Goal: Information Seeking & Learning: Learn about a topic

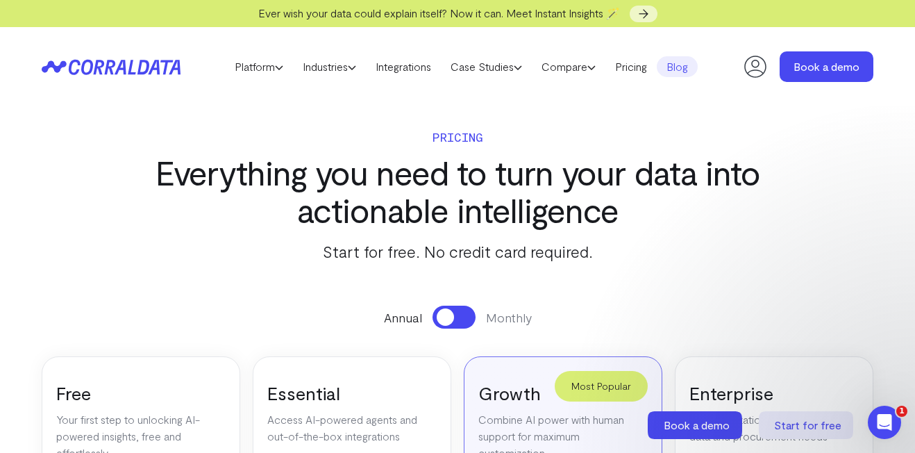
click at [682, 73] on link "Blog" at bounding box center [677, 66] width 41 height 21
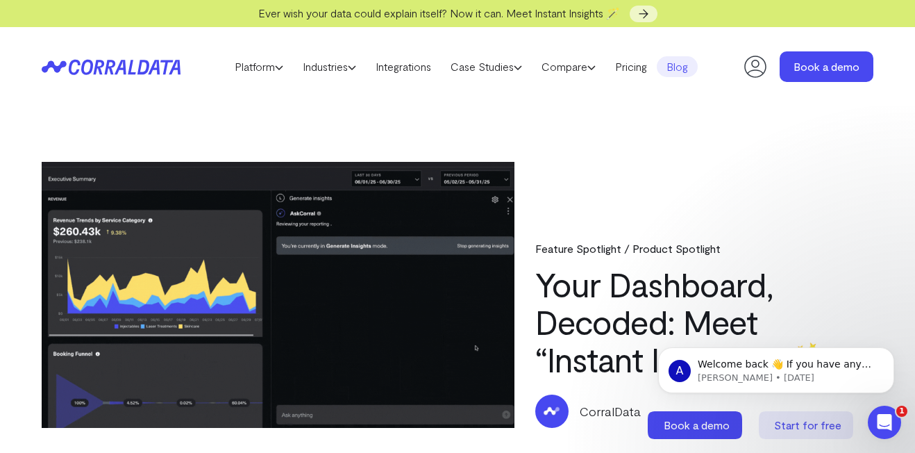
click at [689, 69] on link "Blog" at bounding box center [677, 66] width 41 height 21
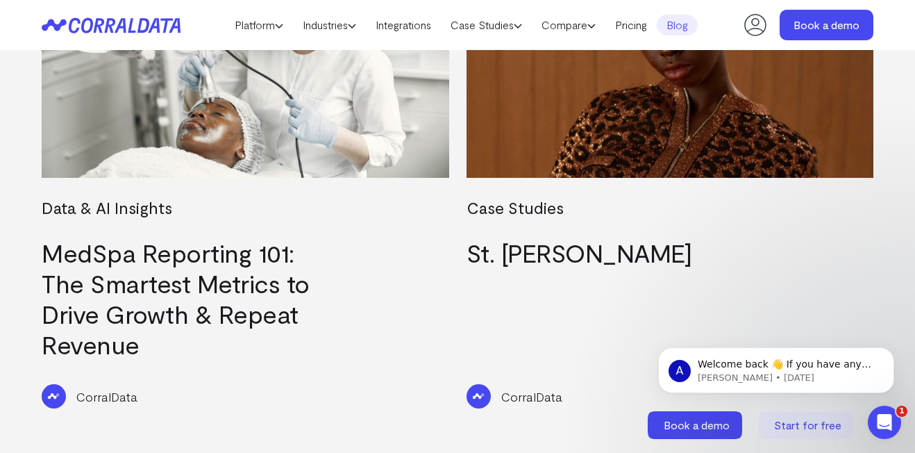
scroll to position [603, 0]
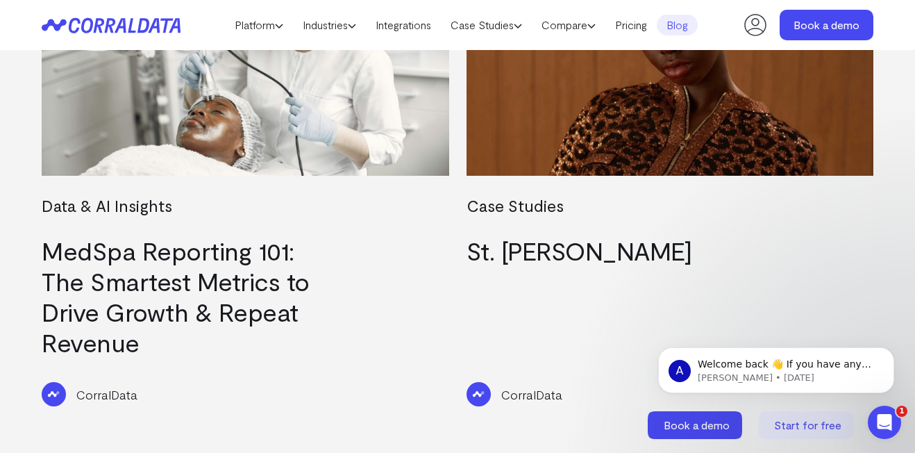
click at [201, 253] on link "MedSpa Reporting 101: The Smartest Metrics to Drive Growth & Repeat Revenue" at bounding box center [176, 295] width 268 height 121
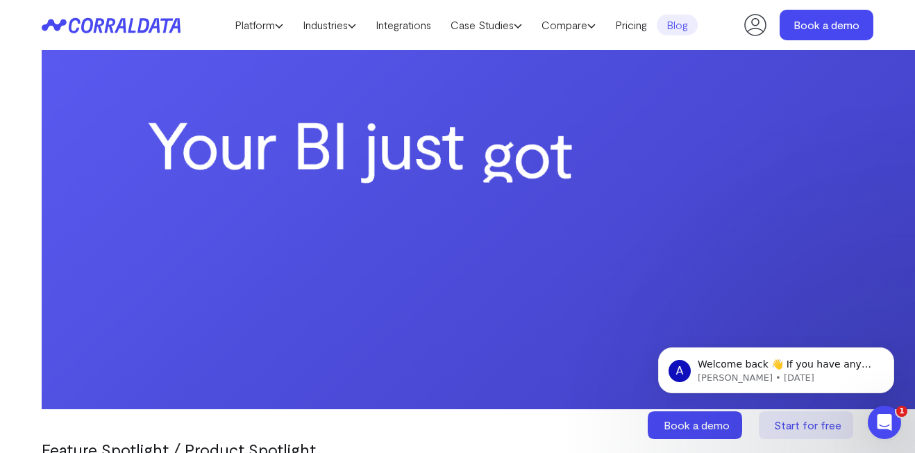
scroll to position [1338, 0]
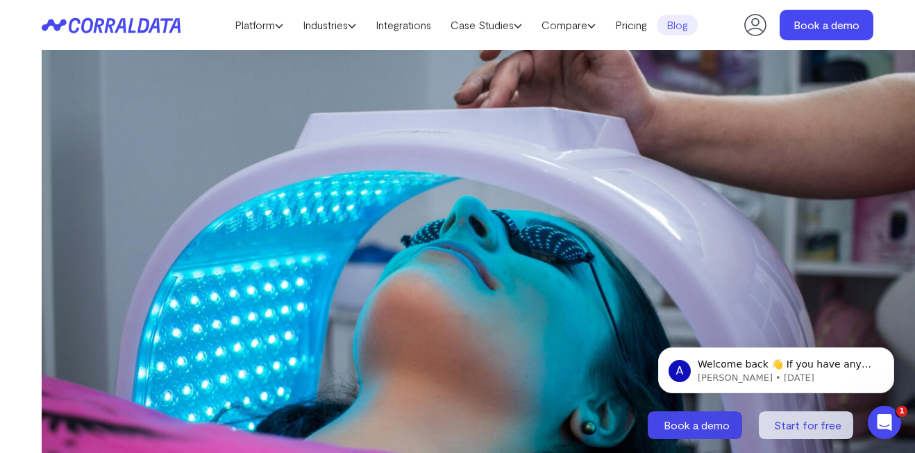
scroll to position [2006, 0]
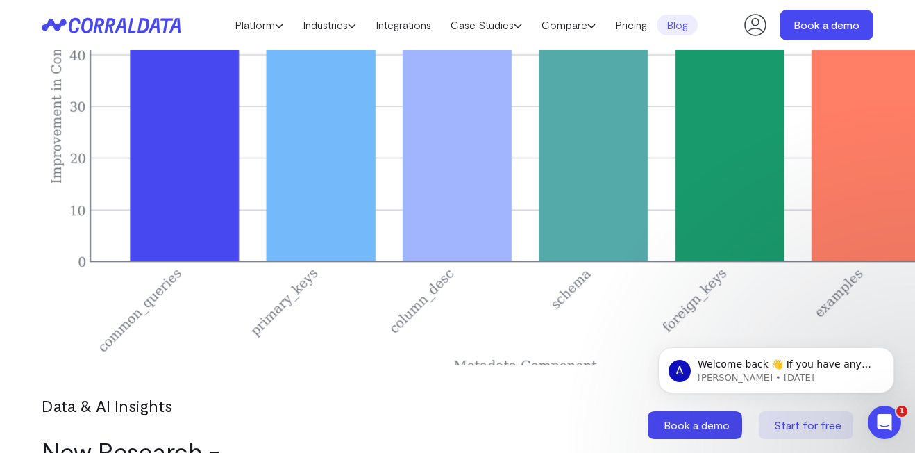
scroll to position [3667, 0]
drag, startPoint x: 176, startPoint y: 169, endPoint x: 176, endPoint y: 188, distance: 19.4
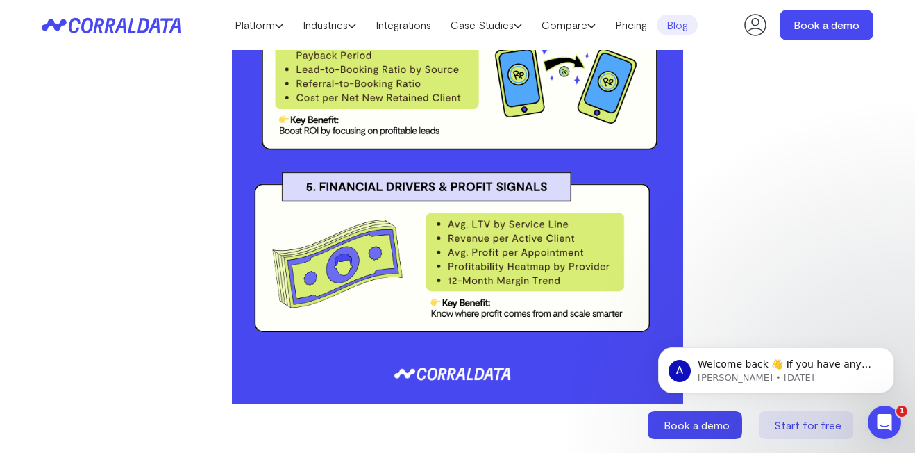
scroll to position [4859, 0]
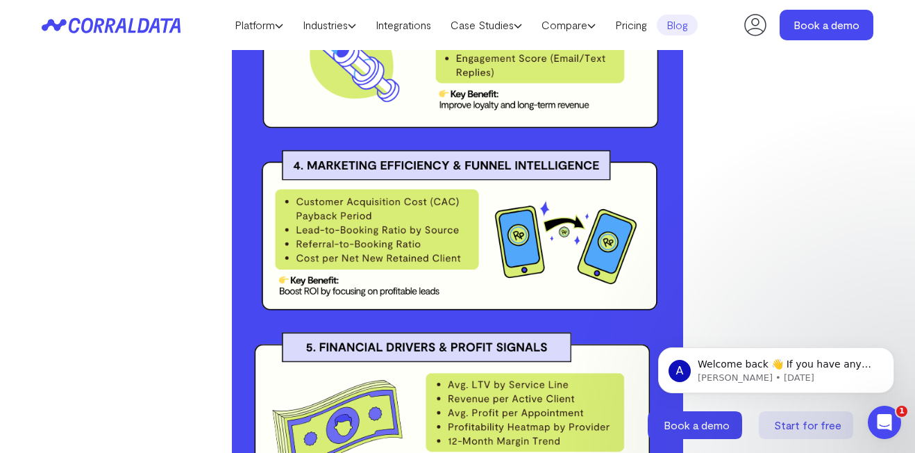
scroll to position [4640, 0]
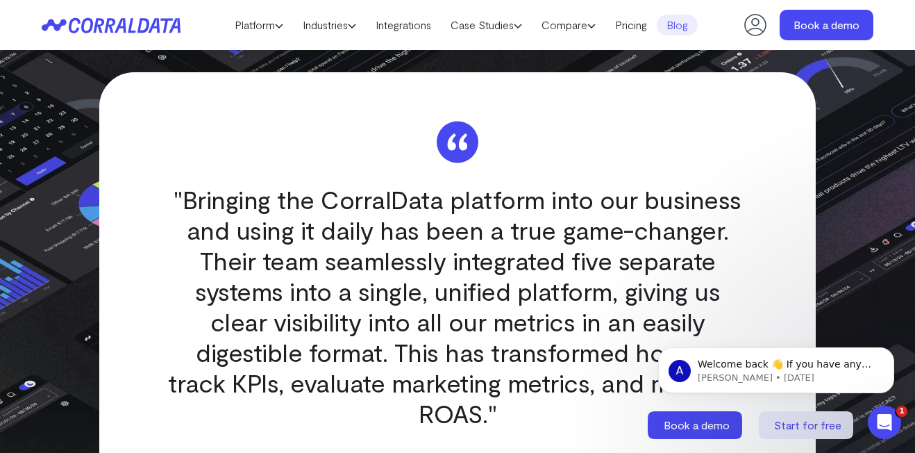
scroll to position [1934, 0]
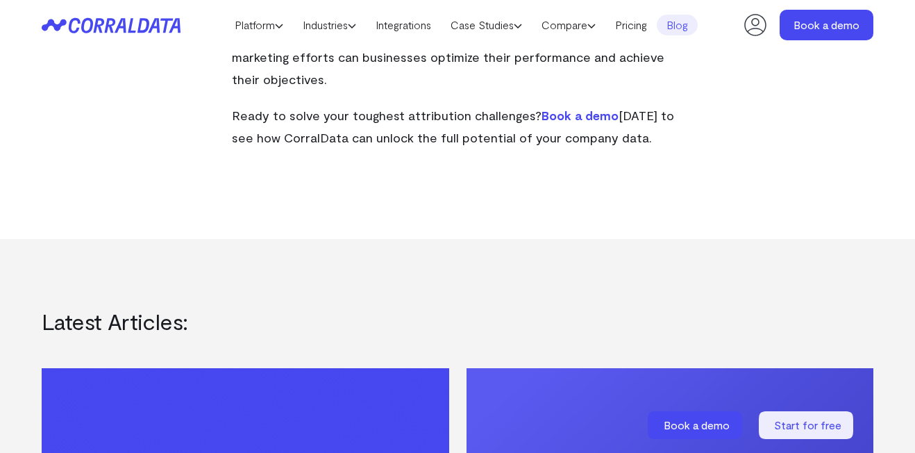
scroll to position [4946, 0]
